Goal: Book appointment/travel/reservation: Book appointment/travel/reservation

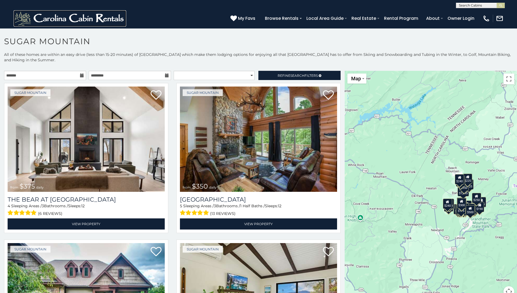
click at [70, 18] on img at bounding box center [70, 18] width 113 height 16
